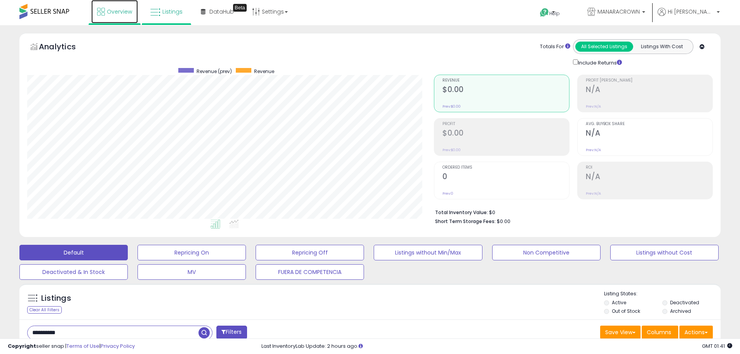
click at [105, 9] on link "Overview" at bounding box center [114, 11] width 47 height 23
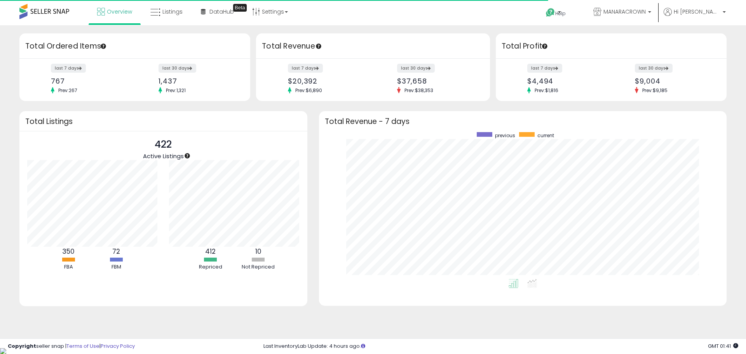
scroll to position [147, 392]
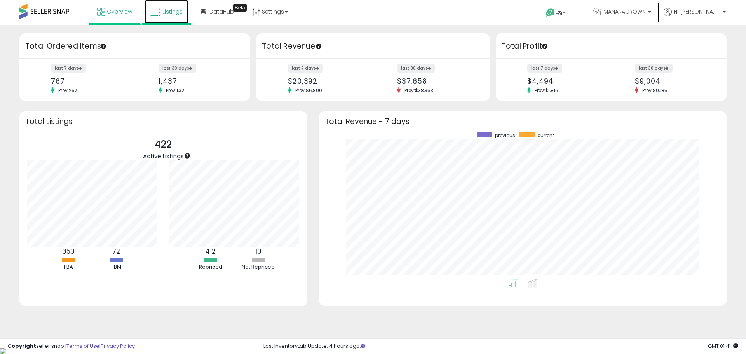
click at [162, 21] on link "Listings" at bounding box center [166, 11] width 44 height 23
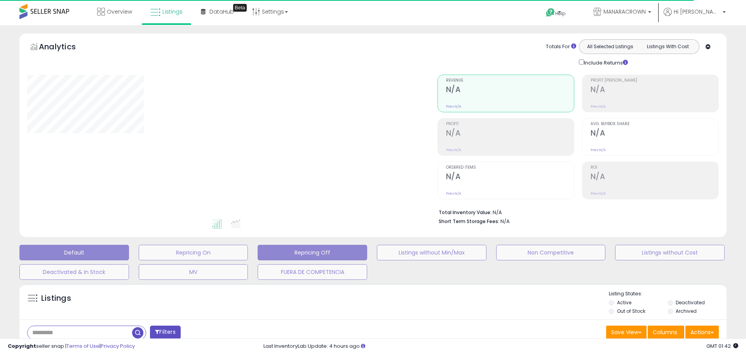
click at [405, 272] on div "Default Repricing On Repricing Off Listings without Min/Max Non Competitive Lis…" at bounding box center [373, 260] width 726 height 39
click at [248, 250] on button "Repricing Off" at bounding box center [194, 253] width 110 height 16
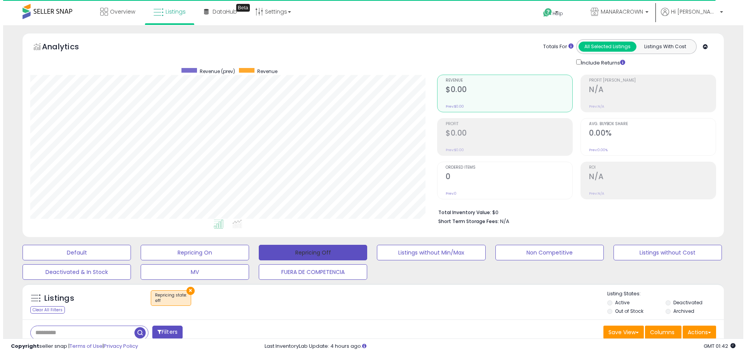
scroll to position [159, 407]
click at [325, 254] on button "Repricing Off" at bounding box center [310, 253] width 108 height 16
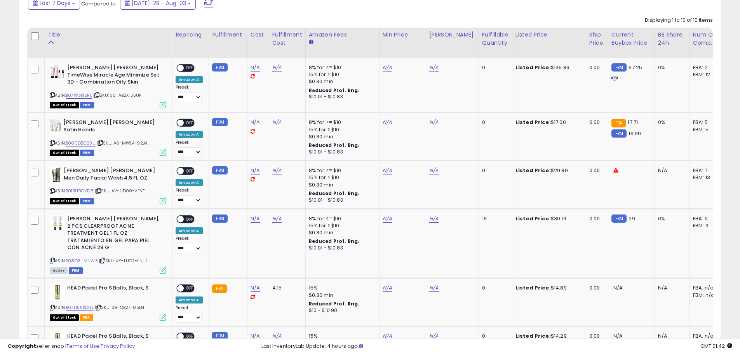
scroll to position [388, 0]
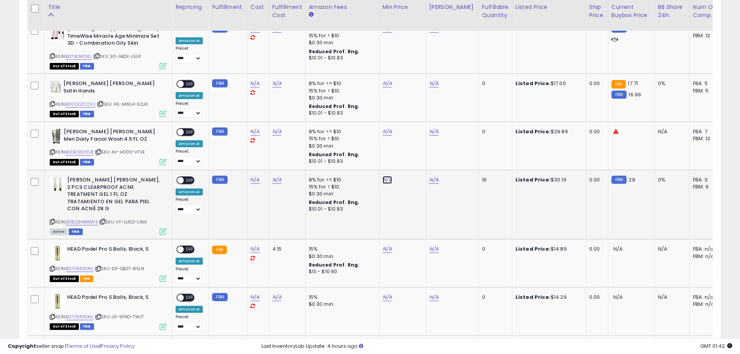
click at [383, 33] on link "N/A" at bounding box center [387, 29] width 9 height 8
click at [362, 162] on input "number" at bounding box center [362, 160] width 69 height 13
click at [429, 165] on button "button" at bounding box center [422, 160] width 13 height 12
click at [429, 33] on link "N/A" at bounding box center [433, 29] width 9 height 8
click at [402, 162] on input "number" at bounding box center [408, 160] width 69 height 13
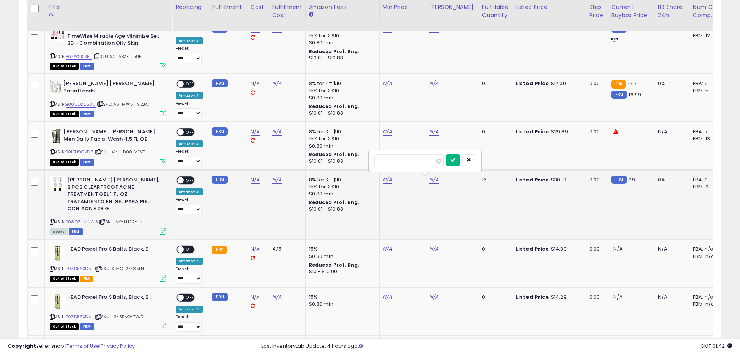
type input "**"
click at [459, 163] on button "submit" at bounding box center [452, 160] width 13 height 12
click at [385, 33] on link "N/A" at bounding box center [387, 29] width 9 height 8
click at [360, 159] on input "number" at bounding box center [362, 160] width 69 height 13
type input "**"
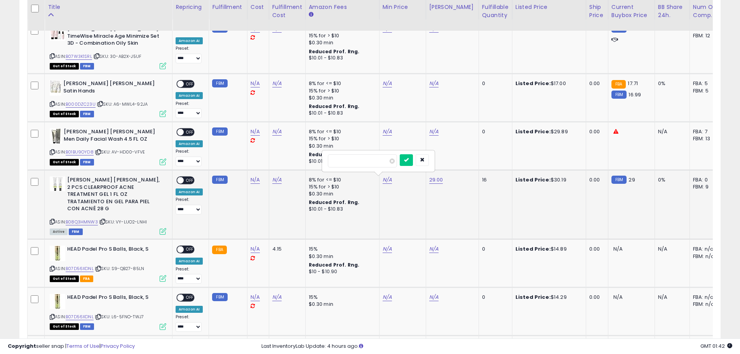
click button "submit" at bounding box center [406, 160] width 13 height 12
click at [190, 181] on span "OFF" at bounding box center [190, 180] width 12 height 7
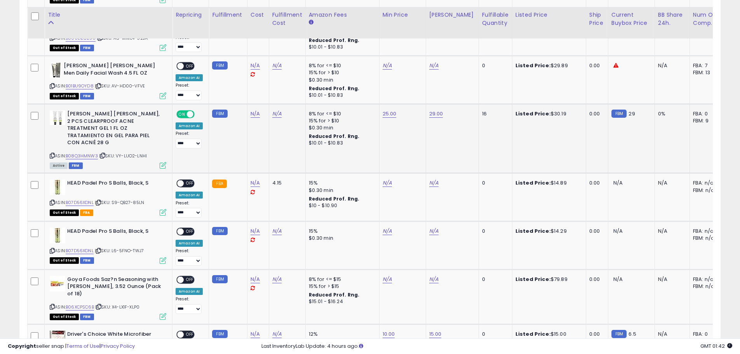
scroll to position [307, 0]
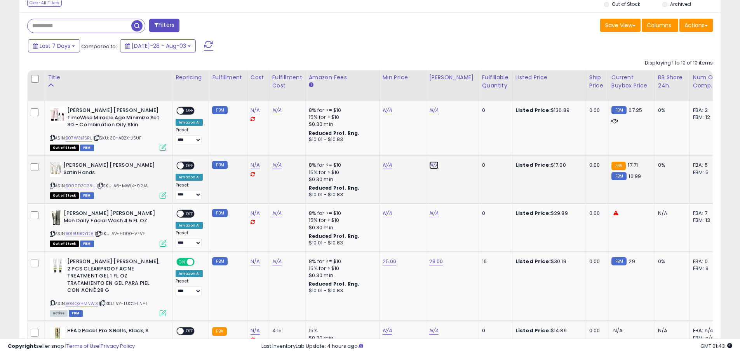
click at [431, 114] on link "N/A" at bounding box center [433, 110] width 9 height 8
click at [416, 147] on input "number" at bounding box center [408, 145] width 69 height 13
type input "**"
click button "submit" at bounding box center [452, 145] width 13 height 12
click at [432, 114] on link "17.00" at bounding box center [433, 110] width 9 height 8
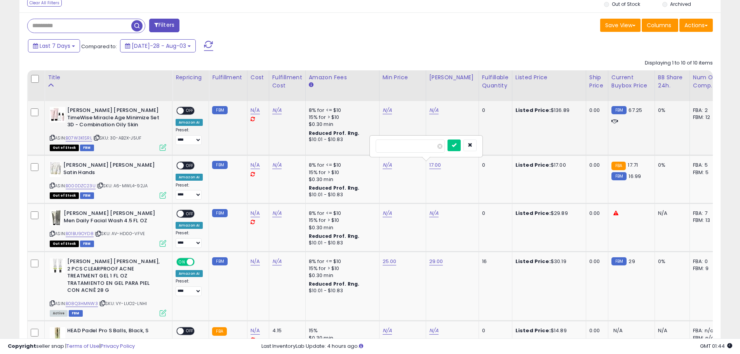
drag, startPoint x: 363, startPoint y: 146, endPoint x: 315, endPoint y: 148, distance: 47.8
type input "**"
type input "*****"
click button "submit" at bounding box center [453, 145] width 13 height 12
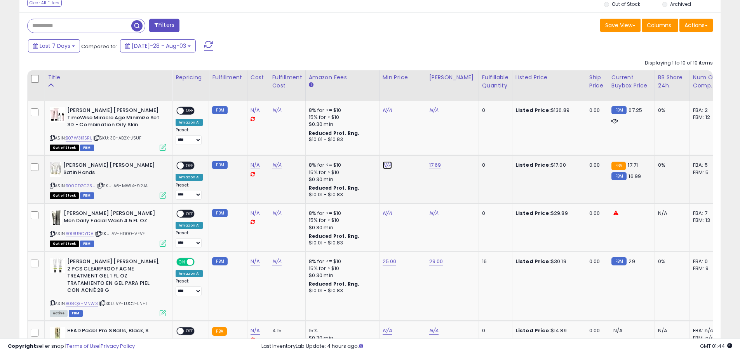
click at [387, 114] on link "N/A" at bounding box center [387, 110] width 9 height 8
click at [361, 145] on input "number" at bounding box center [362, 145] width 69 height 13
type input "*"
click button "submit" at bounding box center [406, 145] width 13 height 12
click at [193, 162] on span "OFF" at bounding box center [190, 165] width 12 height 7
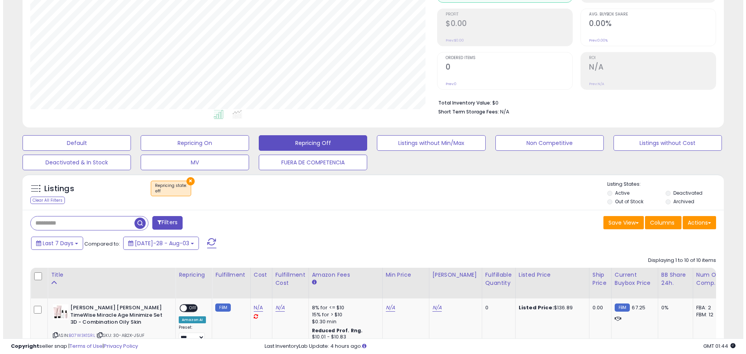
scroll to position [113, 0]
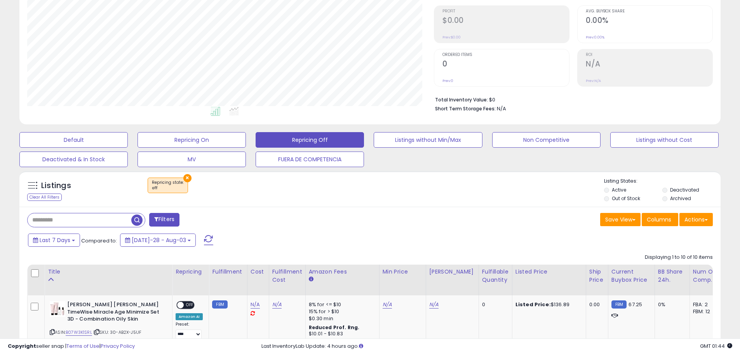
click at [204, 242] on span at bounding box center [208, 240] width 9 height 10
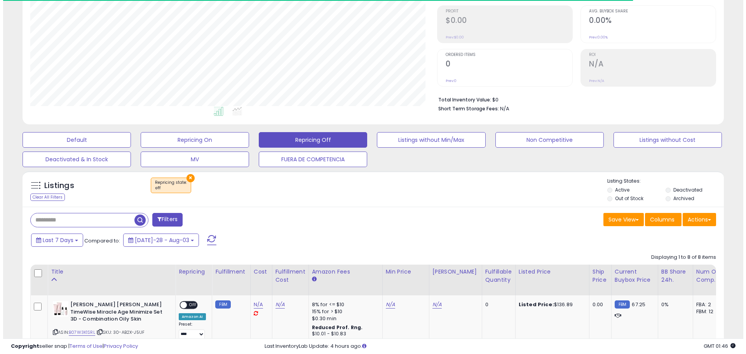
scroll to position [159, 407]
click at [49, 217] on input "text" at bounding box center [80, 220] width 104 height 14
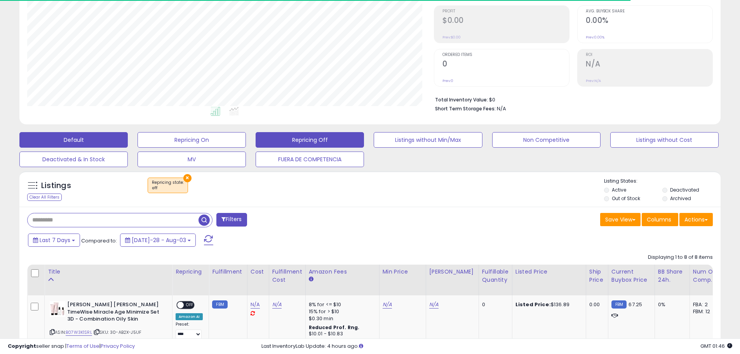
drag, startPoint x: 49, startPoint y: 217, endPoint x: 20, endPoint y: 138, distance: 83.4
click at [20, 138] on button "Default" at bounding box center [73, 140] width 108 height 16
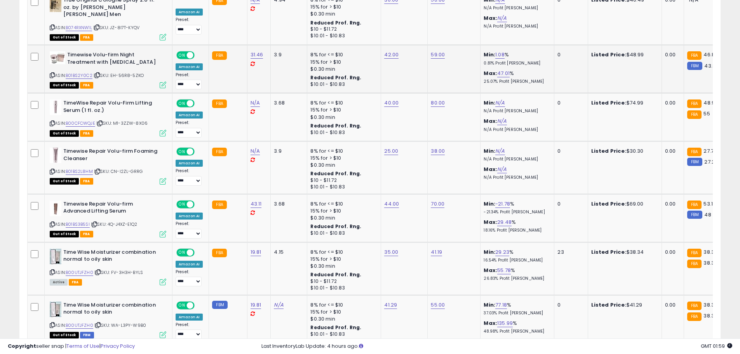
scroll to position [229, 0]
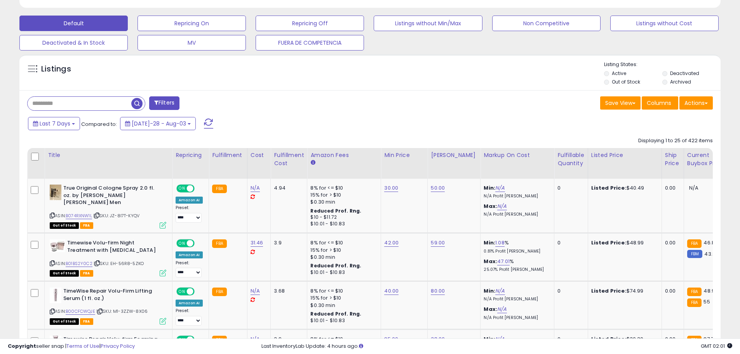
click at [52, 106] on input "text" at bounding box center [80, 104] width 104 height 14
paste input "**********"
type input "**********"
click at [208, 106] on span "button" at bounding box center [203, 103] width 11 height 11
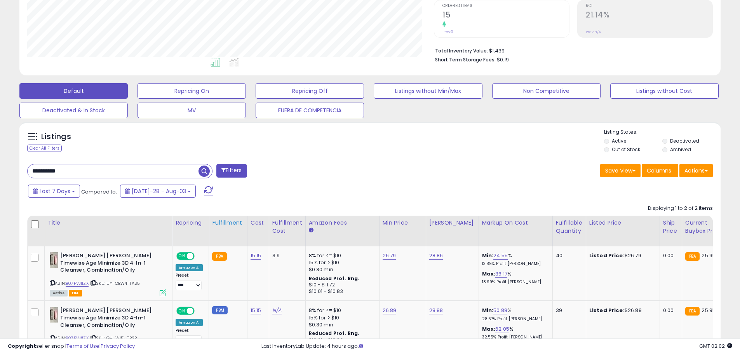
scroll to position [0, 0]
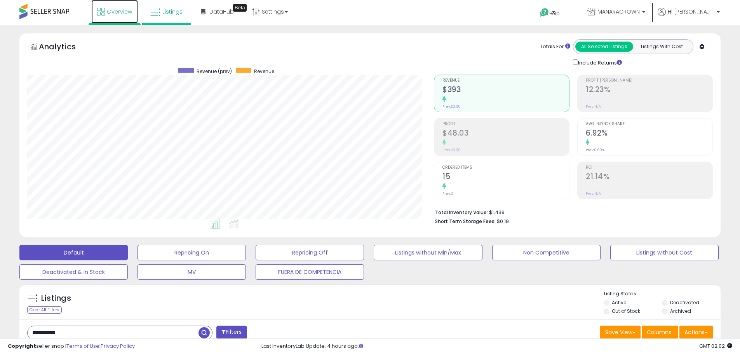
click at [116, 6] on link "Overview" at bounding box center [114, 11] width 47 height 23
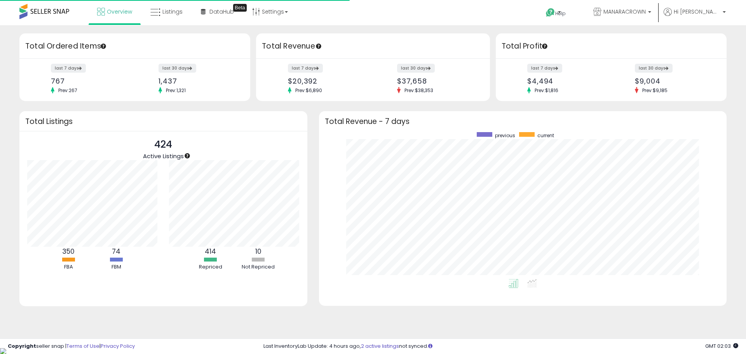
scroll to position [147, 392]
click at [173, 10] on span "Listings" at bounding box center [172, 12] width 20 height 8
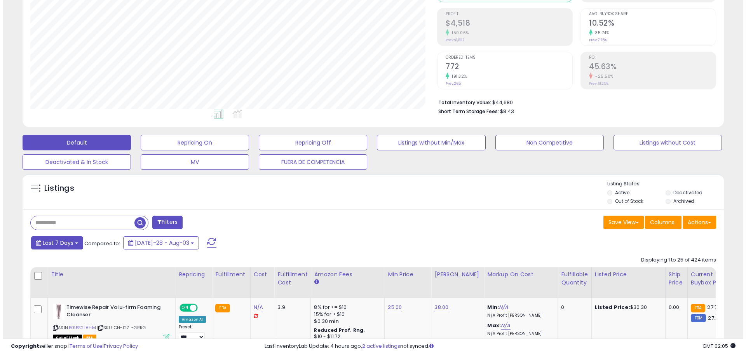
scroll to position [117, 0]
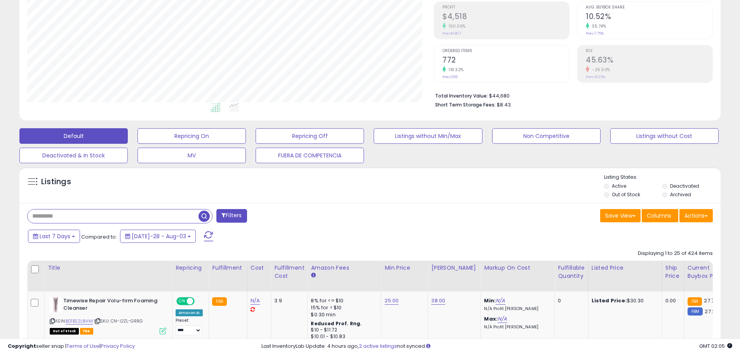
paste input "**********"
type input "**********"
click at [205, 221] on span "button" at bounding box center [203, 215] width 11 height 11
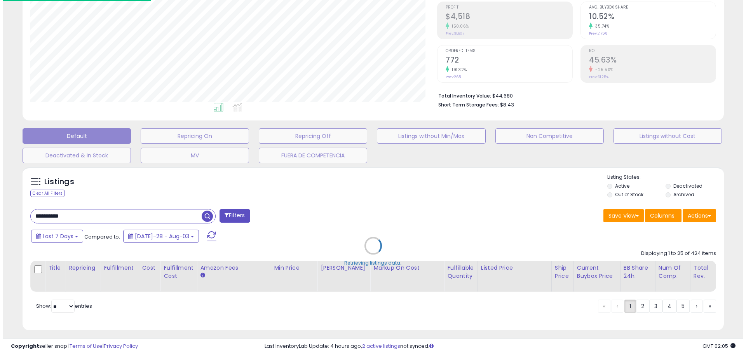
scroll to position [388200, 387949]
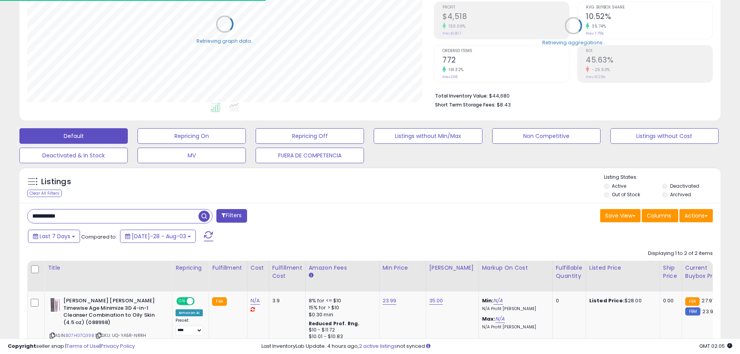
click at [203, 219] on span "button" at bounding box center [203, 215] width 11 height 11
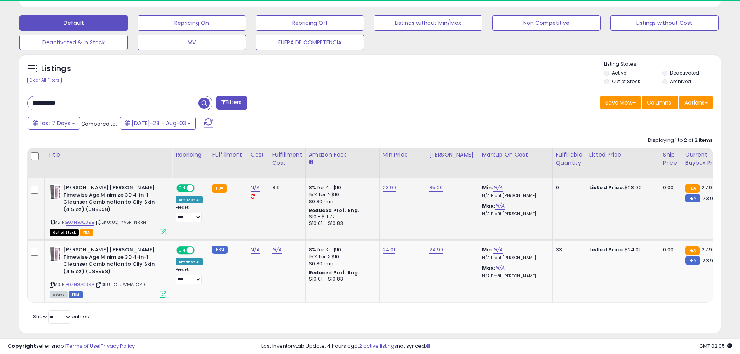
scroll to position [159, 407]
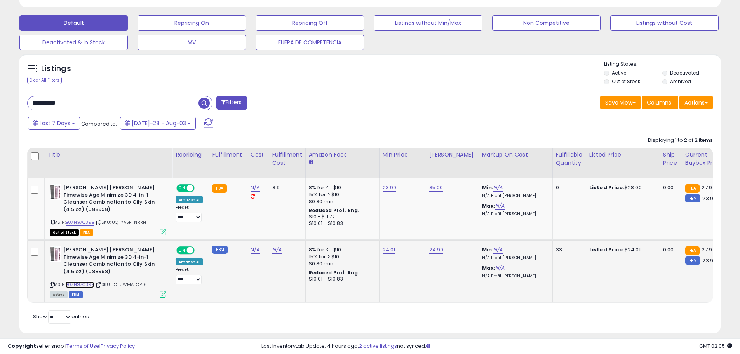
click at [89, 281] on link "B07HG7Q39B" at bounding box center [80, 284] width 28 height 7
